Goal: Transaction & Acquisition: Subscribe to service/newsletter

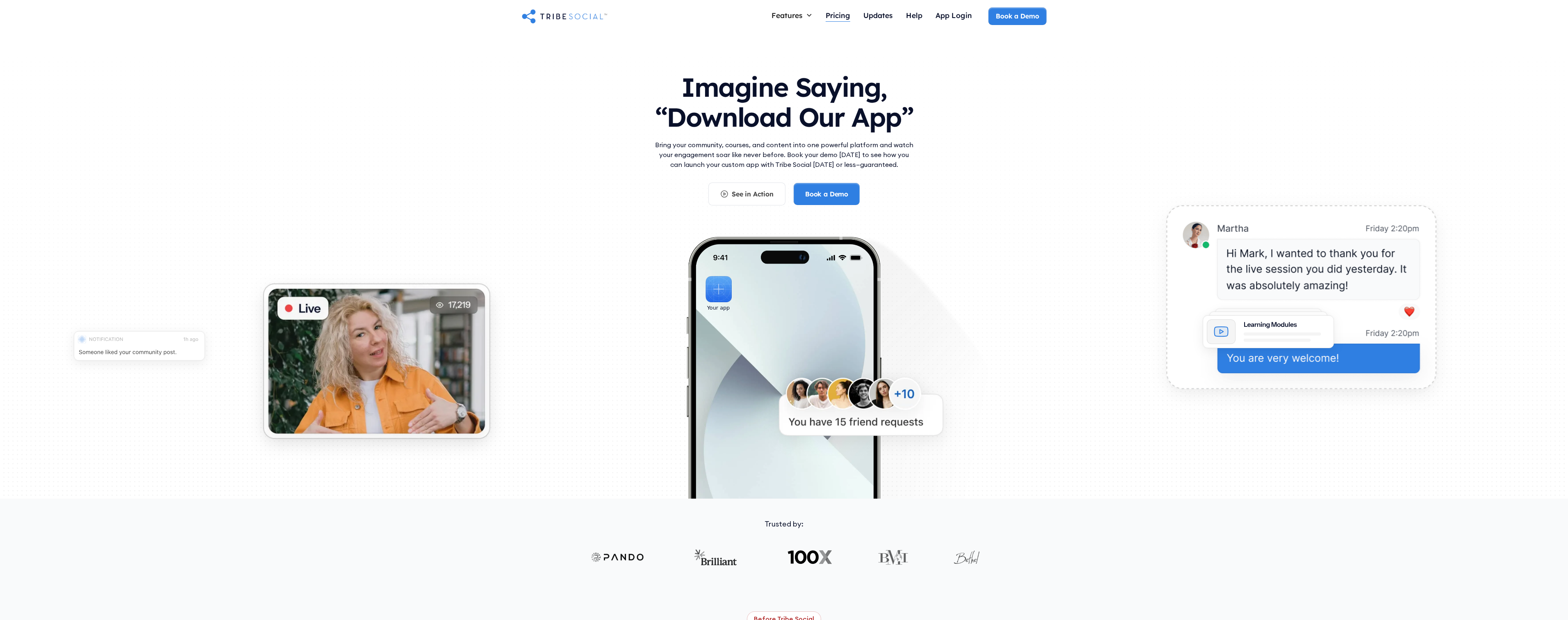
click at [844, 18] on div "Pricing" at bounding box center [838, 15] width 24 height 9
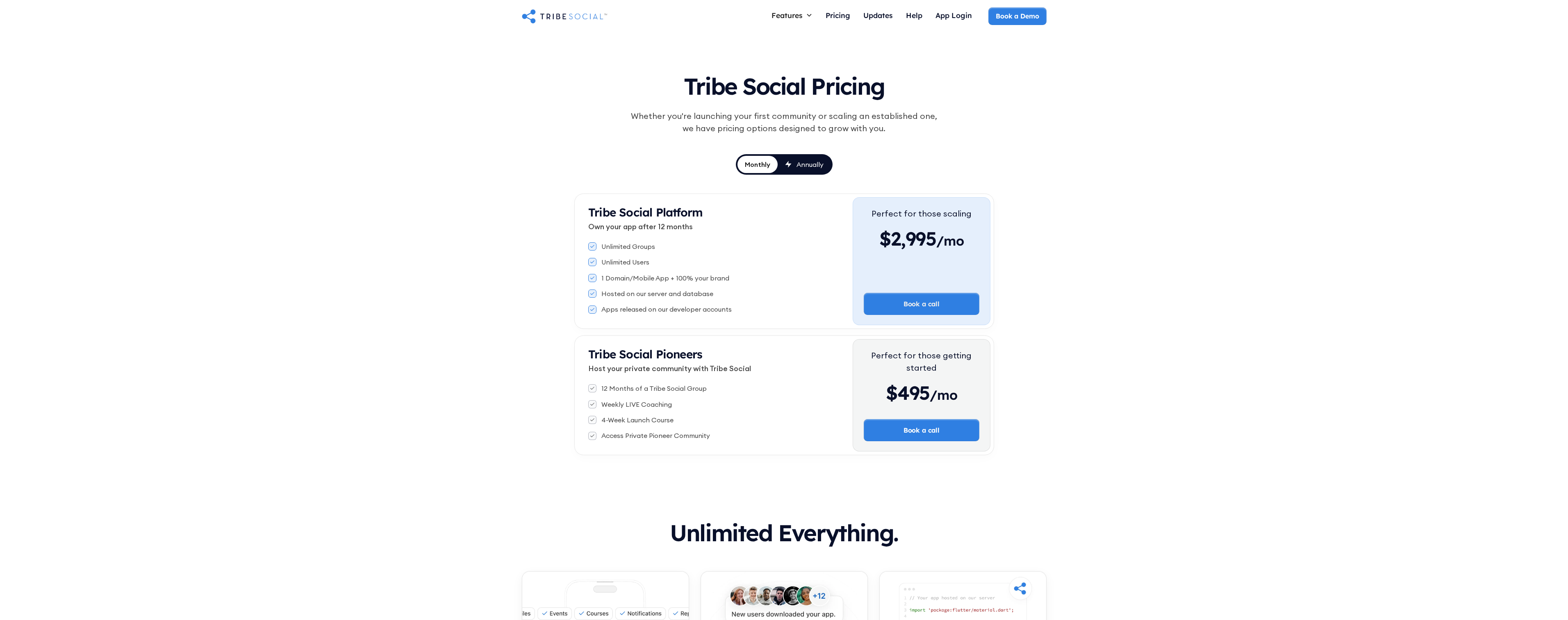
click at [741, 164] on link "Monthly" at bounding box center [758, 164] width 40 height 17
